Goal: Navigation & Orientation: Find specific page/section

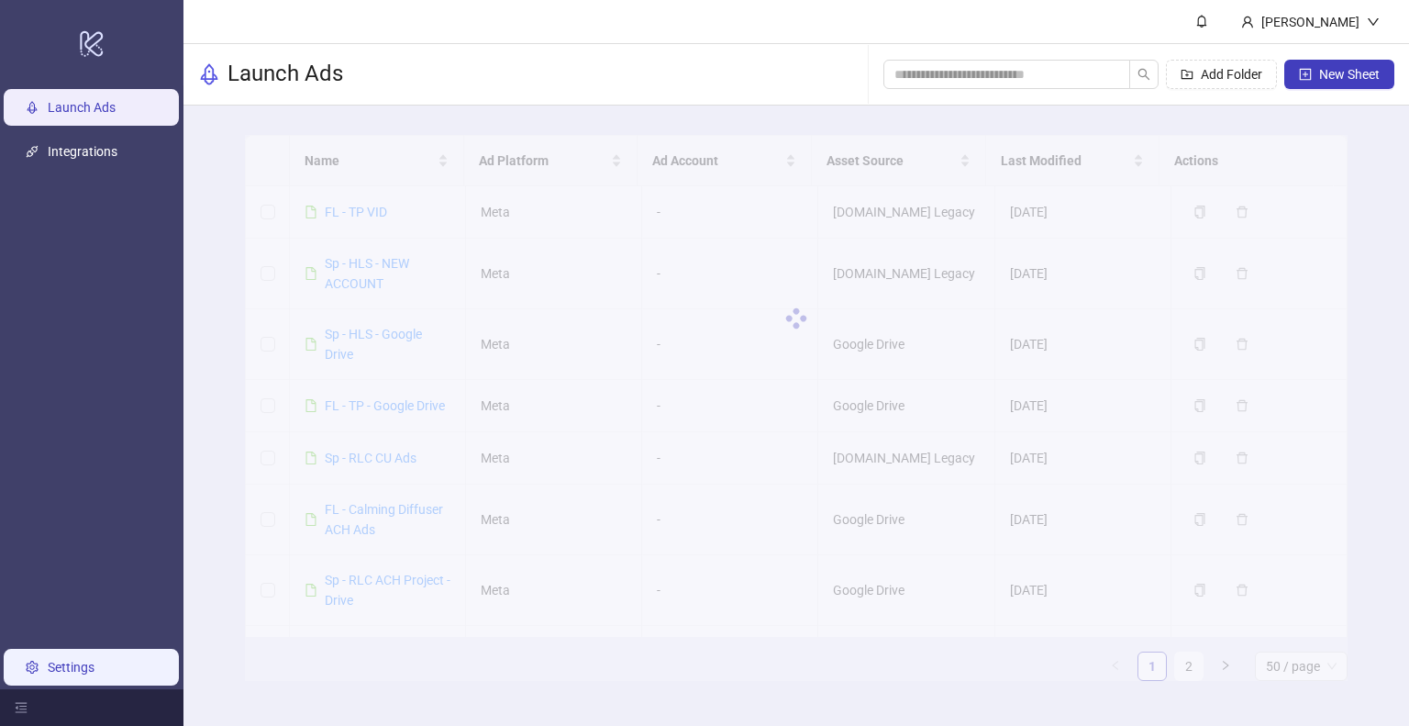
click at [93, 667] on link "Settings" at bounding box center [71, 667] width 47 height 15
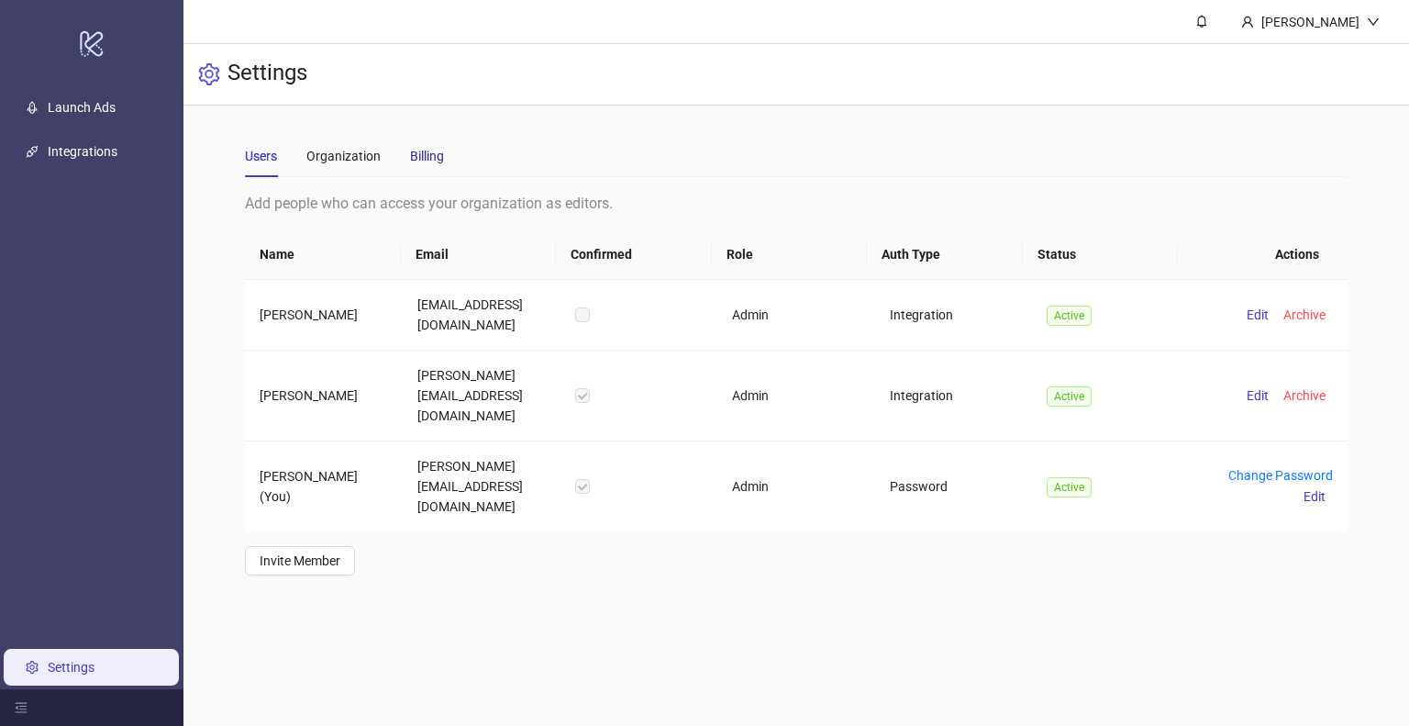
click at [429, 157] on div "Billing" at bounding box center [427, 156] width 34 height 20
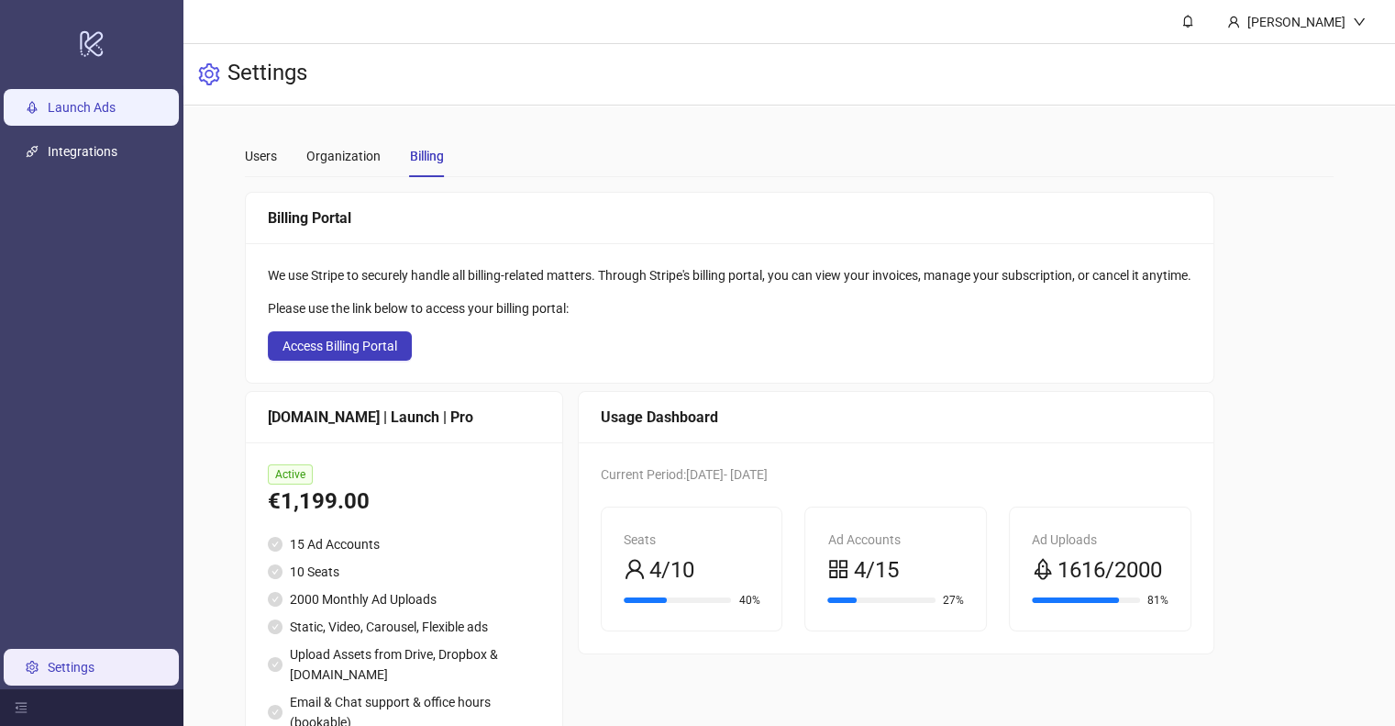
click at [95, 114] on link "Launch Ads" at bounding box center [82, 107] width 68 height 15
